Goal: Navigation & Orientation: Find specific page/section

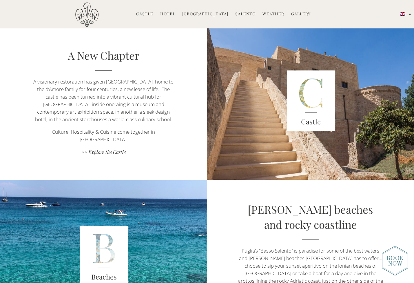
scroll to position [927, 0]
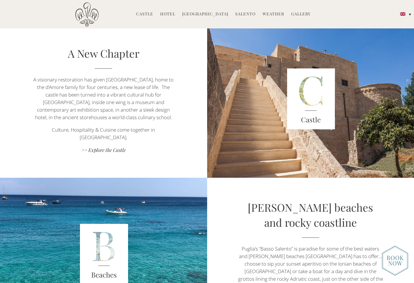
click at [271, 14] on link "Weather" at bounding box center [274, 14] width 22 height 7
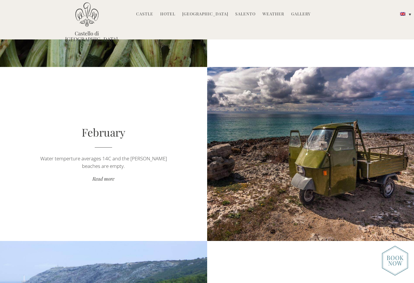
scroll to position [364, 0]
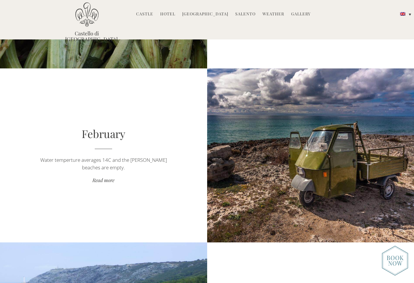
click at [169, 12] on link "Hotel" at bounding box center [167, 14] width 15 height 7
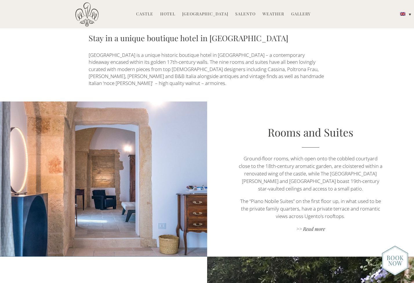
scroll to position [276, 0]
click at [314, 125] on link "Rooms and Suites" at bounding box center [311, 132] width 86 height 14
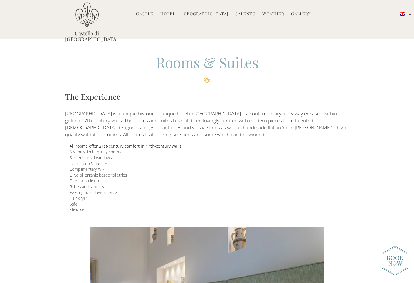
click at [170, 12] on link "Hotel" at bounding box center [167, 14] width 15 height 7
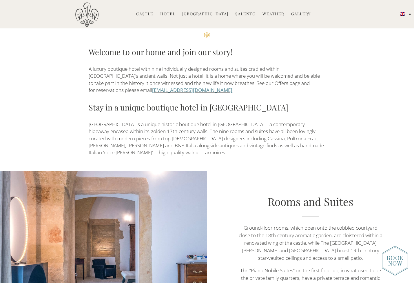
scroll to position [224, 0]
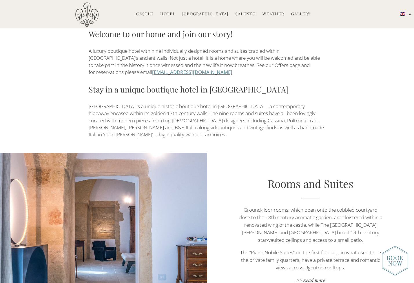
click at [215, 69] on link "[EMAIL_ADDRESS][DOMAIN_NAME]" at bounding box center [192, 72] width 80 height 7
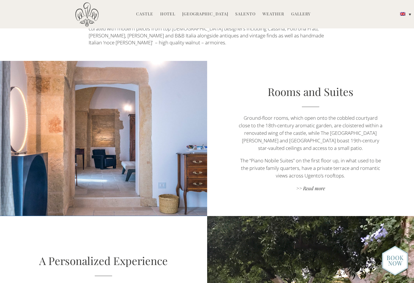
scroll to position [332, 0]
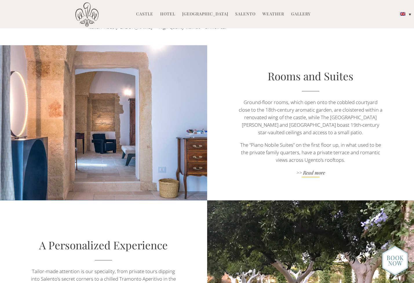
click at [318, 169] on link ">> Read more" at bounding box center [310, 173] width 145 height 8
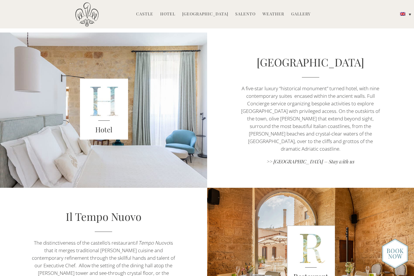
scroll to position [251, 0]
